Goal: Complete application form: Complete application form

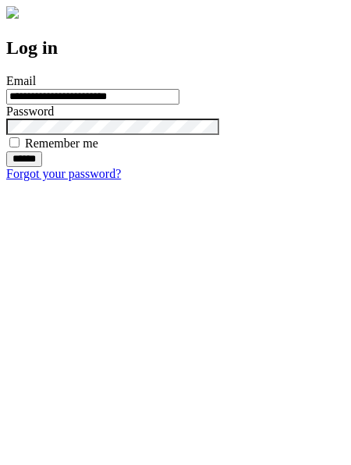
type input "**********"
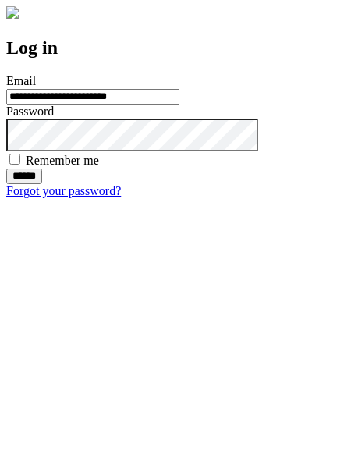
click at [42, 184] on input "******" at bounding box center [24, 176] width 36 height 16
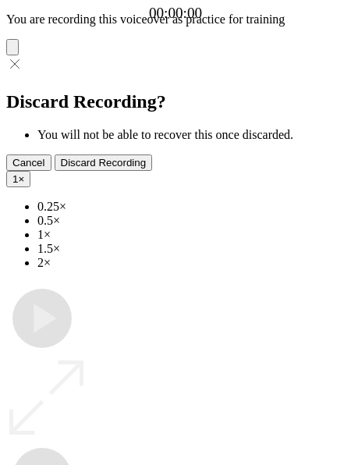
type input "**********"
